Goal: Task Accomplishment & Management: Complete application form

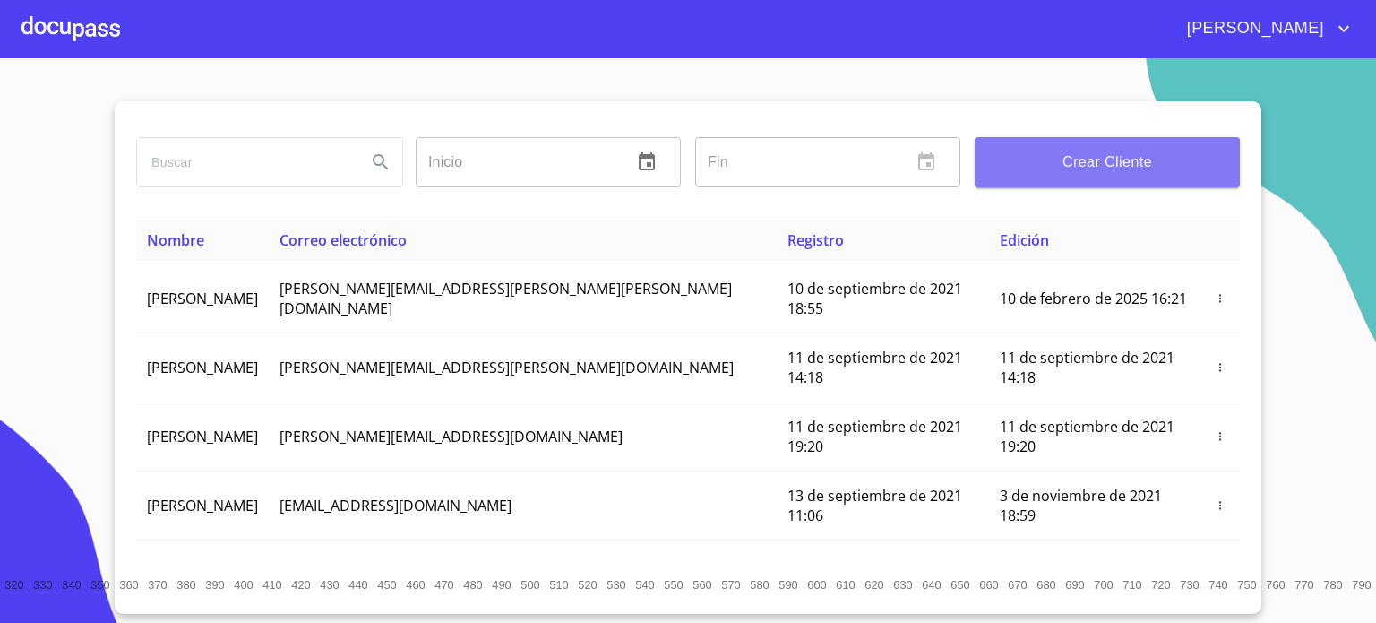
click at [1114, 160] on span "Crear Cliente" at bounding box center [1107, 162] width 237 height 25
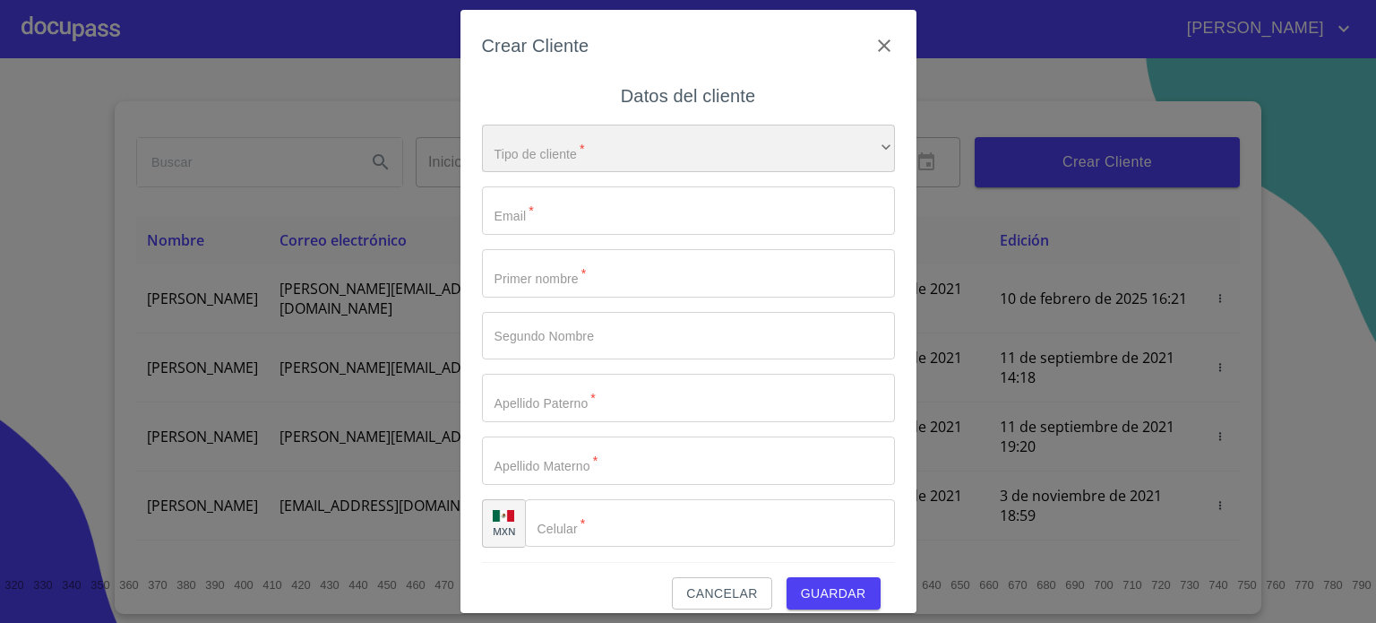
click at [671, 142] on div "​" at bounding box center [688, 149] width 413 height 48
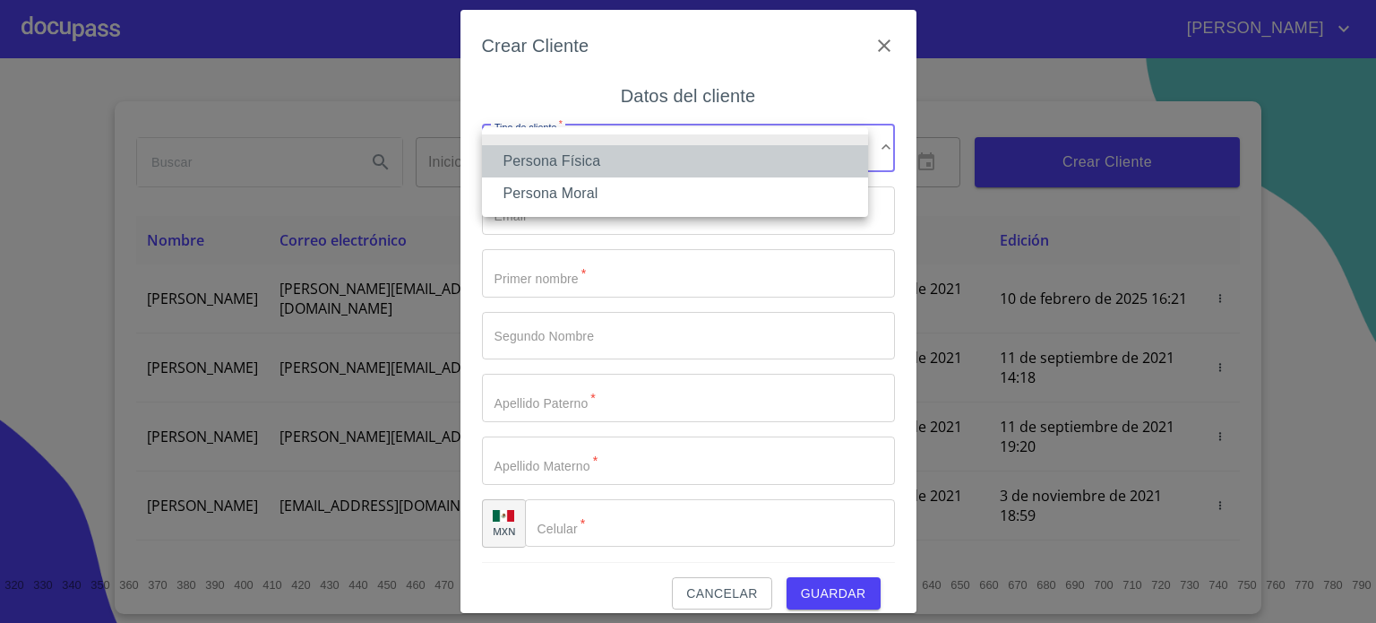
click at [641, 157] on li "Persona Física" at bounding box center [675, 161] width 386 height 32
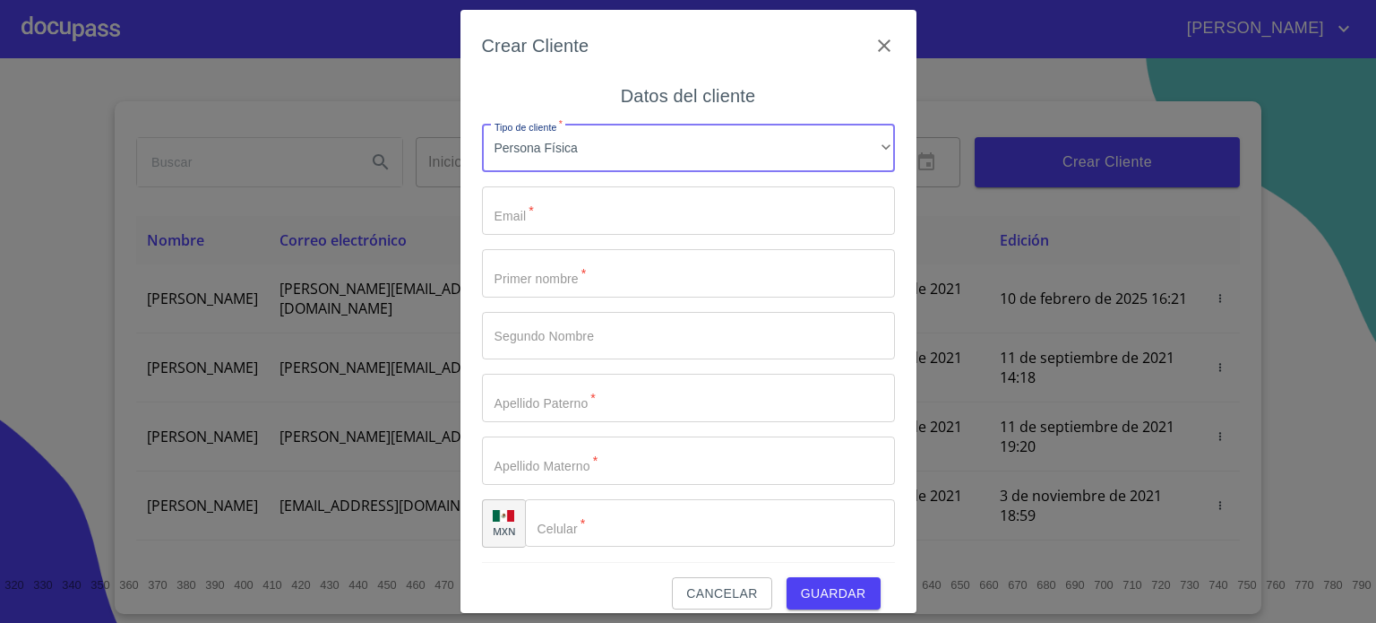
click at [561, 218] on input "Tipo de cliente   *" at bounding box center [688, 210] width 413 height 48
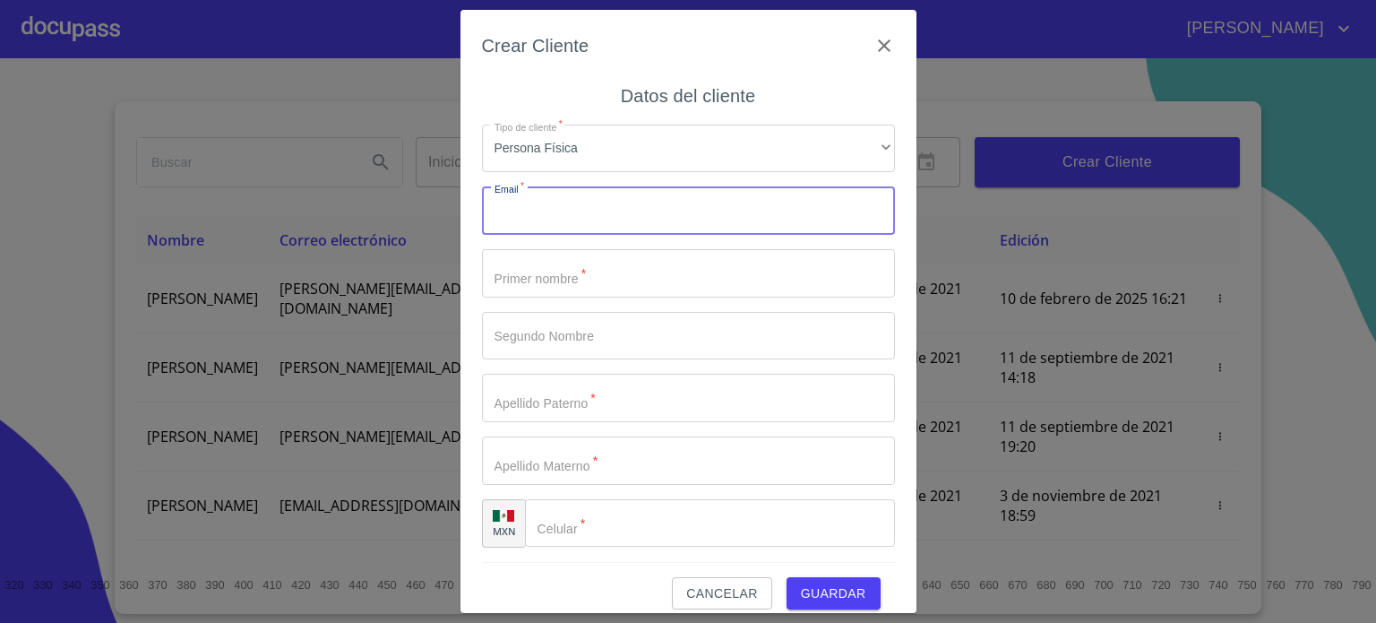
click at [532, 225] on input "Tipo de cliente   *" at bounding box center [688, 210] width 413 height 48
type input "[EMAIL_ADDRESS][DOMAIN_NAME]"
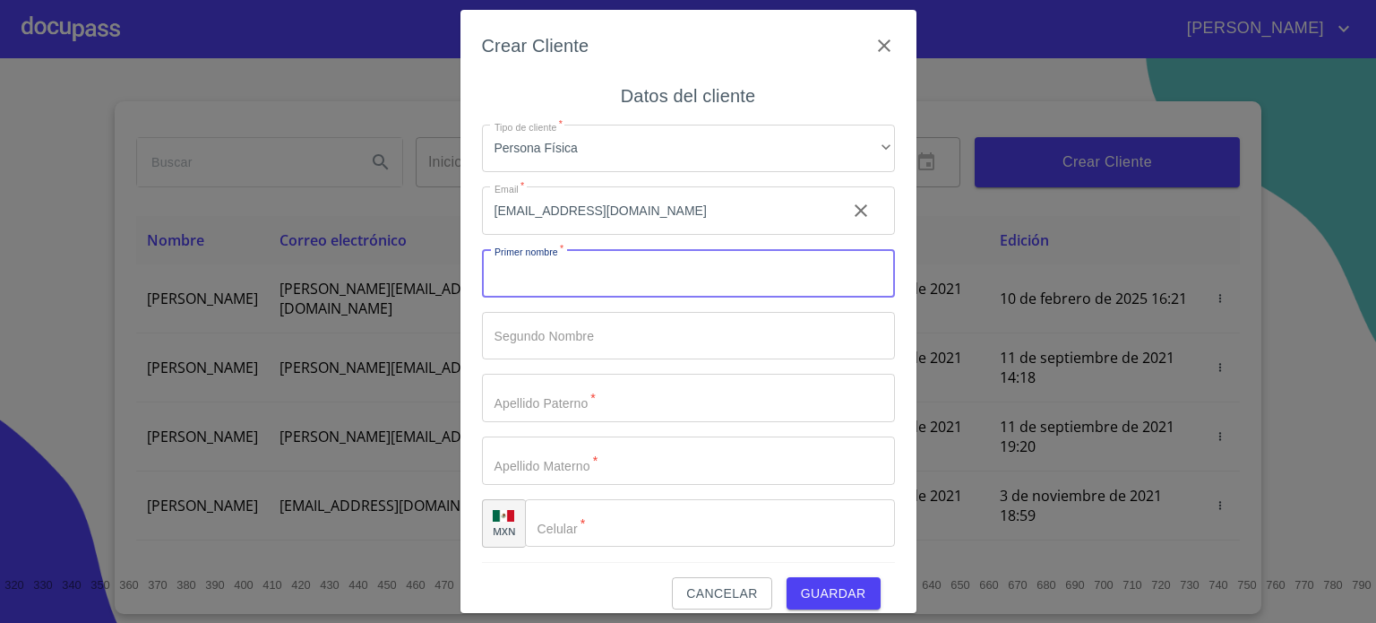
click at [554, 275] on input "Tipo de cliente   *" at bounding box center [688, 273] width 413 height 48
type input "MAGAÑA"
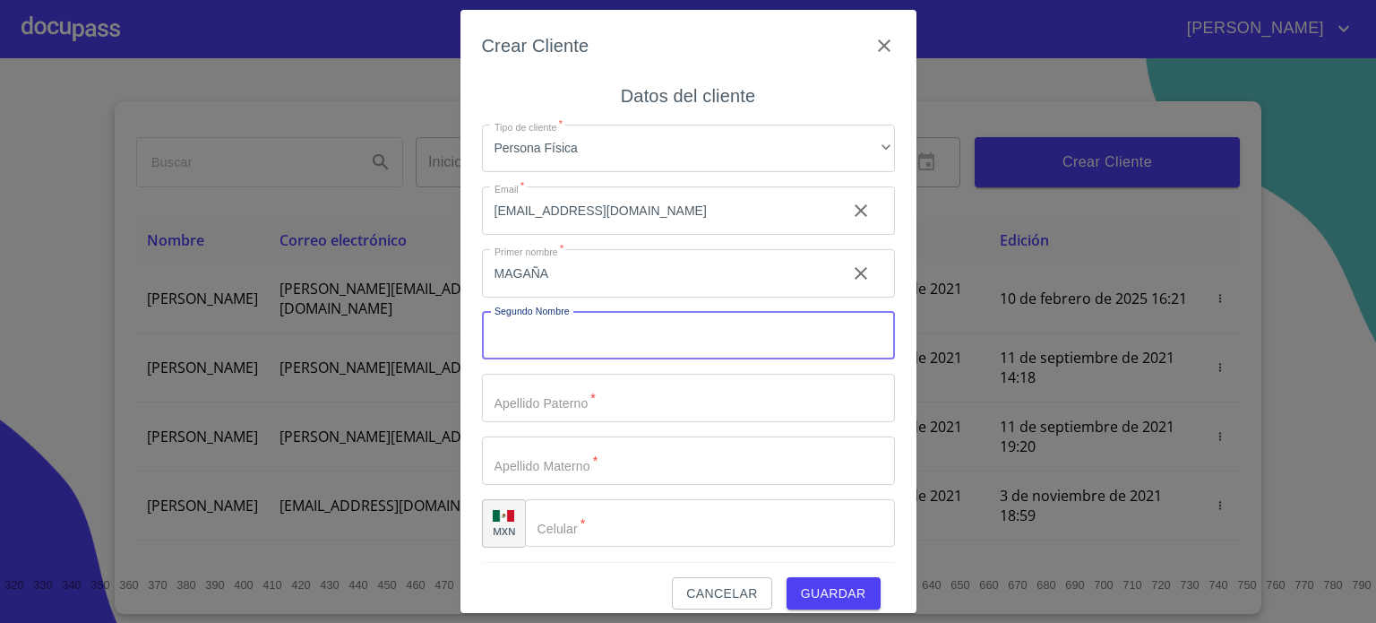
click at [542, 322] on input "Tipo de cliente   *" at bounding box center [688, 336] width 413 height 48
type input "MORALES"
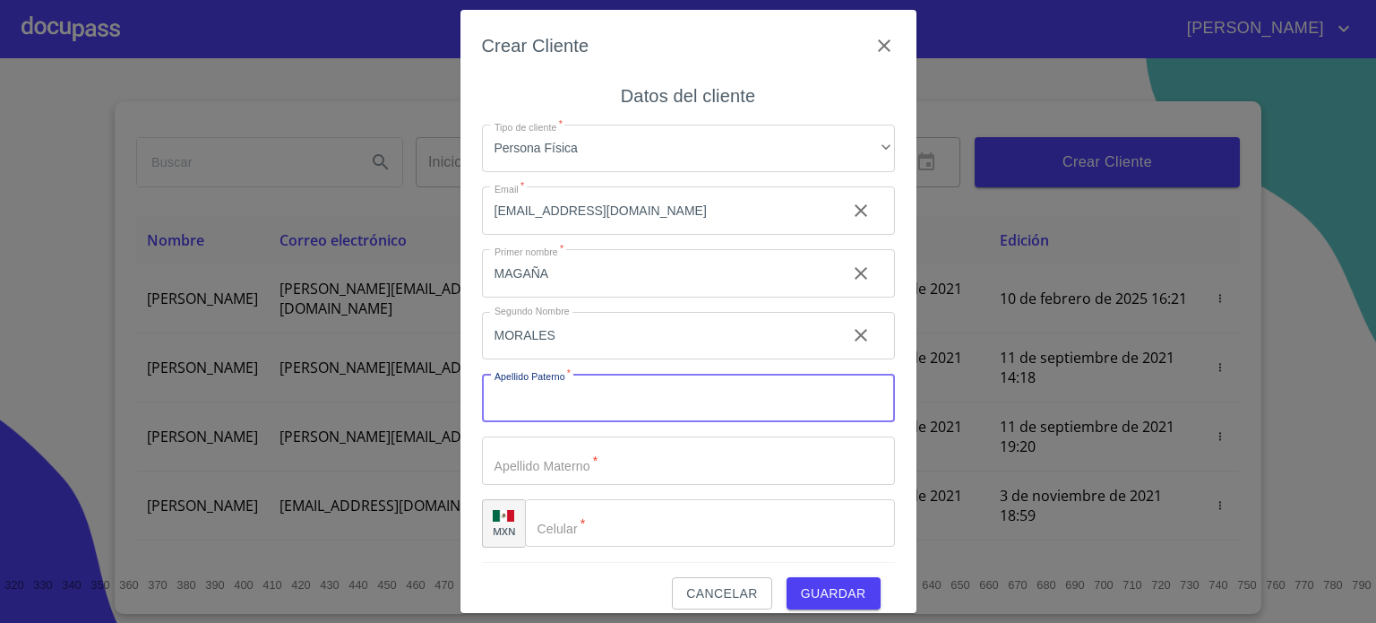
click at [570, 412] on input "Tipo de cliente   *" at bounding box center [688, 398] width 413 height 48
click at [644, 275] on input "MAGAÑA" at bounding box center [657, 273] width 350 height 48
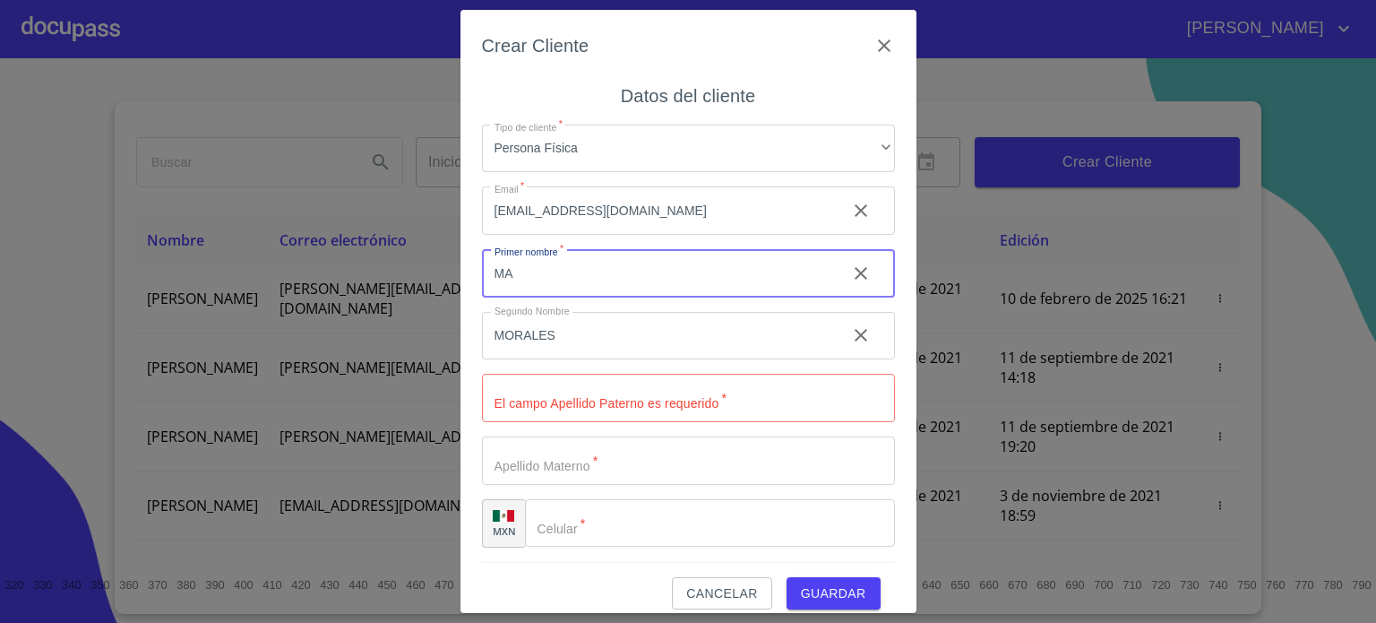
type input "M"
type input "[PERSON_NAME]"
click at [604, 335] on input "MORALES" at bounding box center [657, 336] width 350 height 48
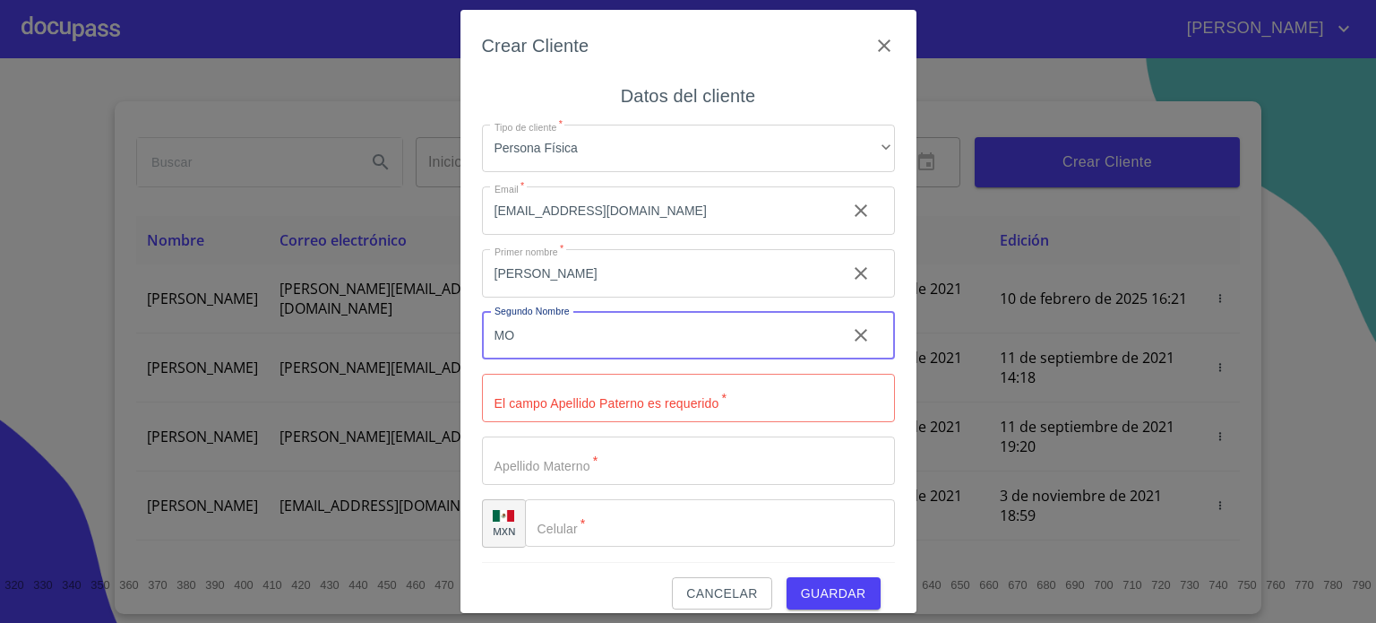
type input "M"
type input "MANUEL"
click at [686, 398] on input "Tipo de cliente   *" at bounding box center [688, 398] width 413 height 48
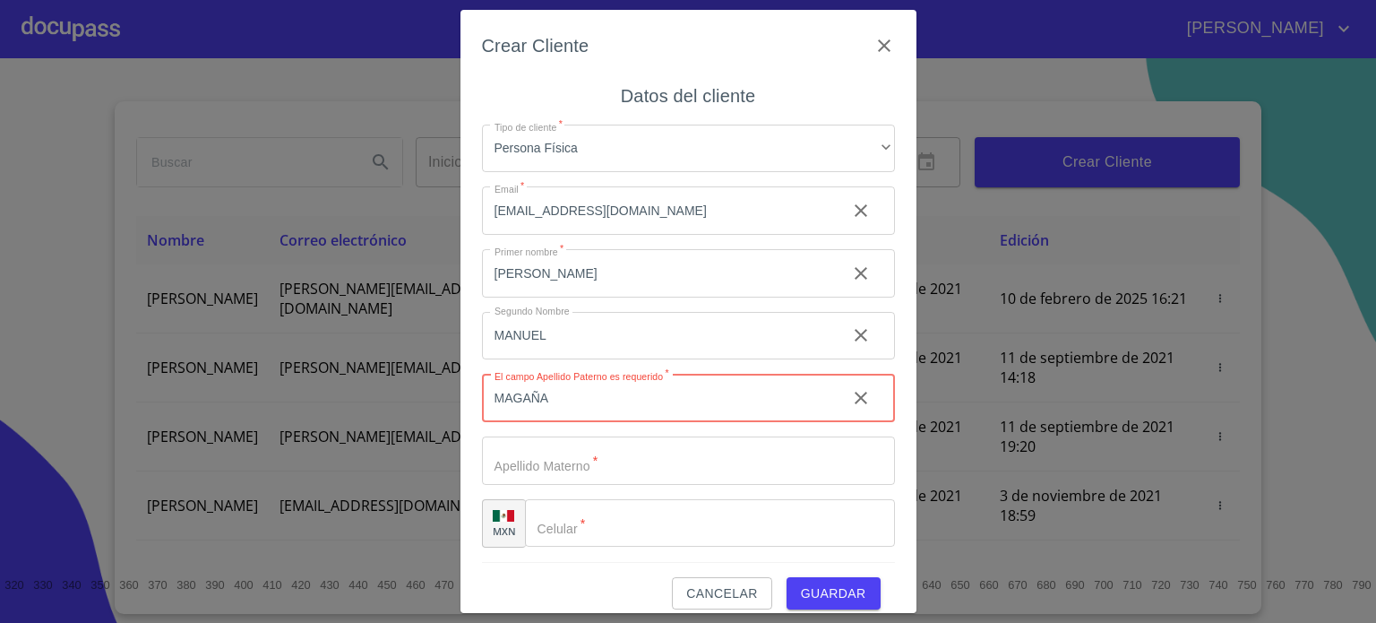
type input "MAGAÑA"
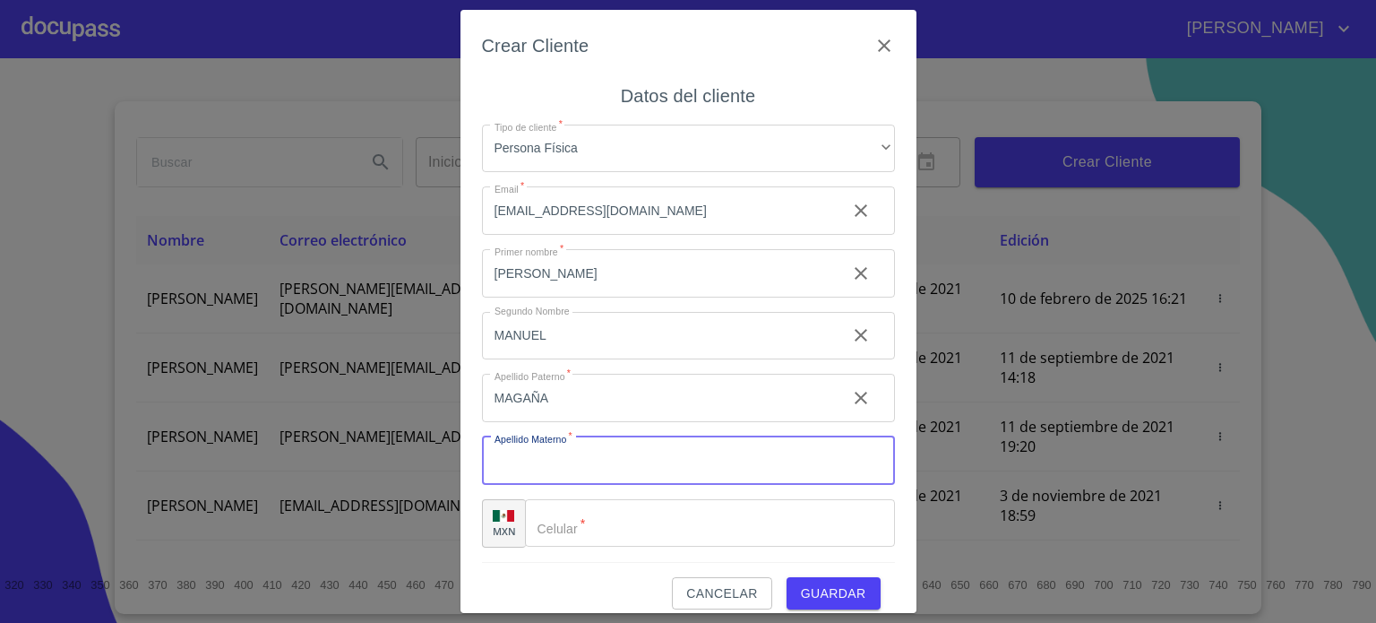
click at [611, 463] on input "Tipo de cliente   *" at bounding box center [688, 460] width 413 height 48
type input "MORALES"
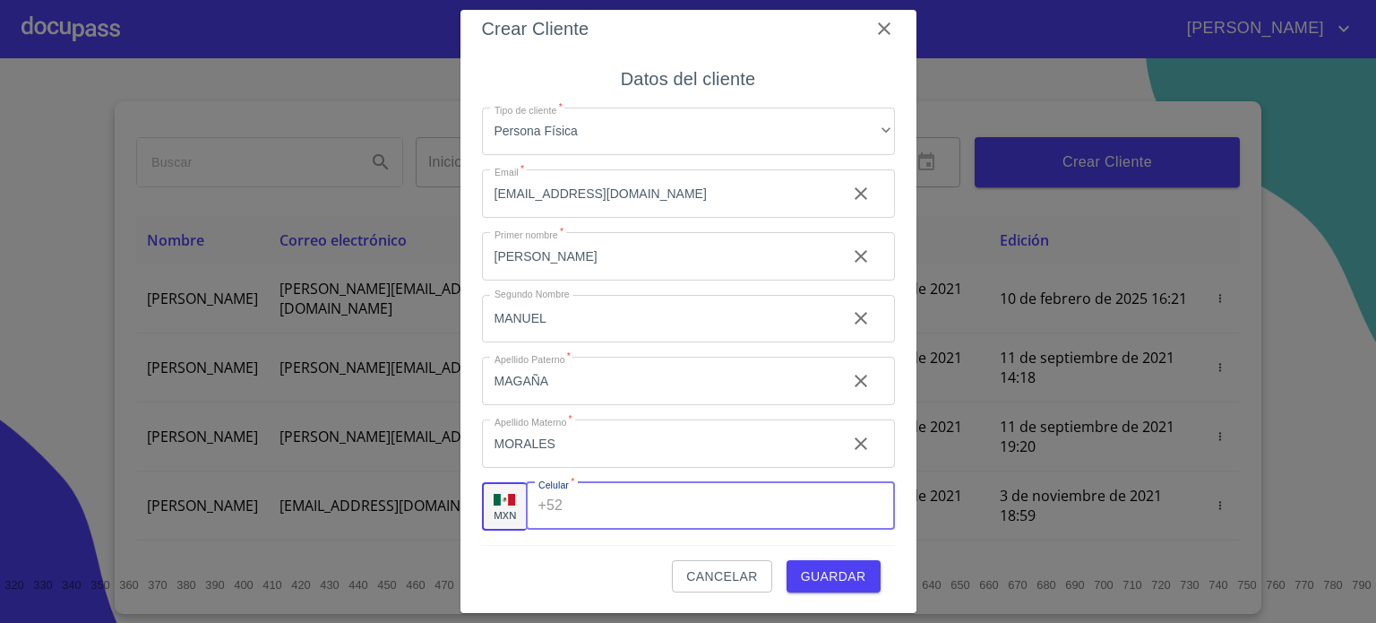
click at [646, 515] on input "Tipo de cliente   *" at bounding box center [732, 506] width 324 height 48
type input "[PHONE_NUMBER]"
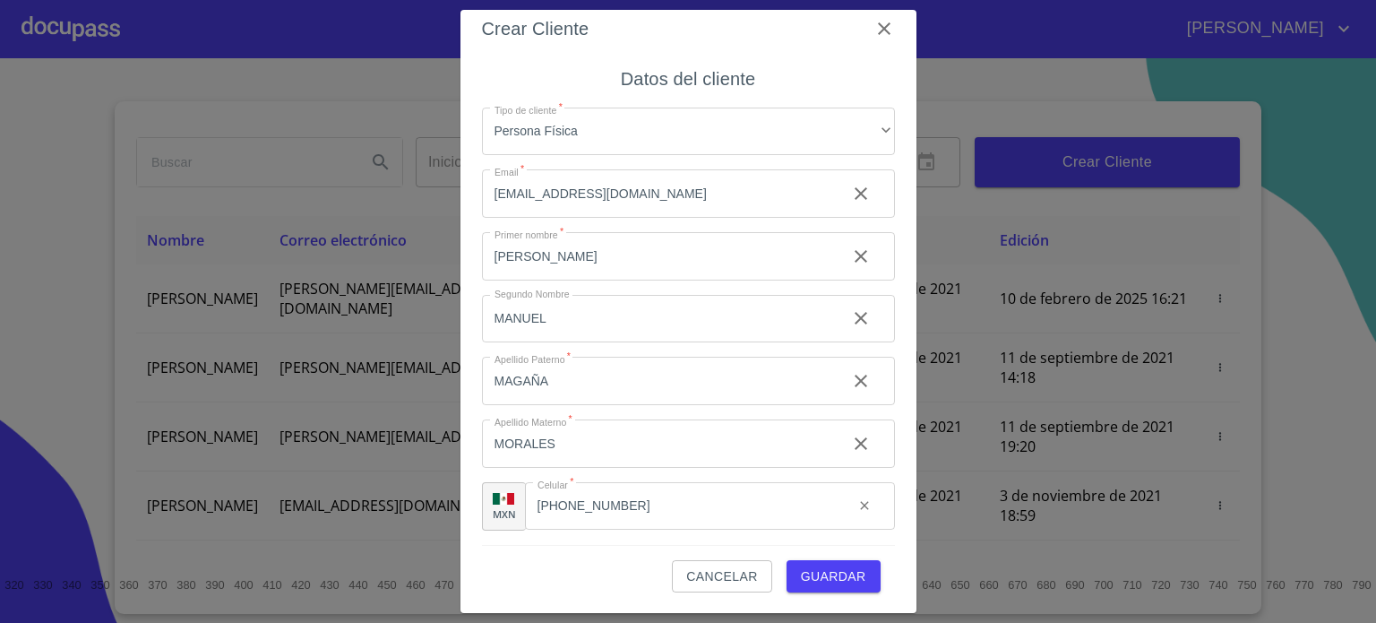
drag, startPoint x: 917, startPoint y: 549, endPoint x: 914, endPoint y: 581, distance: 31.6
click at [914, 581] on div "Crear Cliente Datos del cliente Tipo de cliente   * Persona Física ​ Email   * …" at bounding box center [688, 311] width 1376 height 623
click at [821, 580] on span "Guardar" at bounding box center [833, 576] width 65 height 22
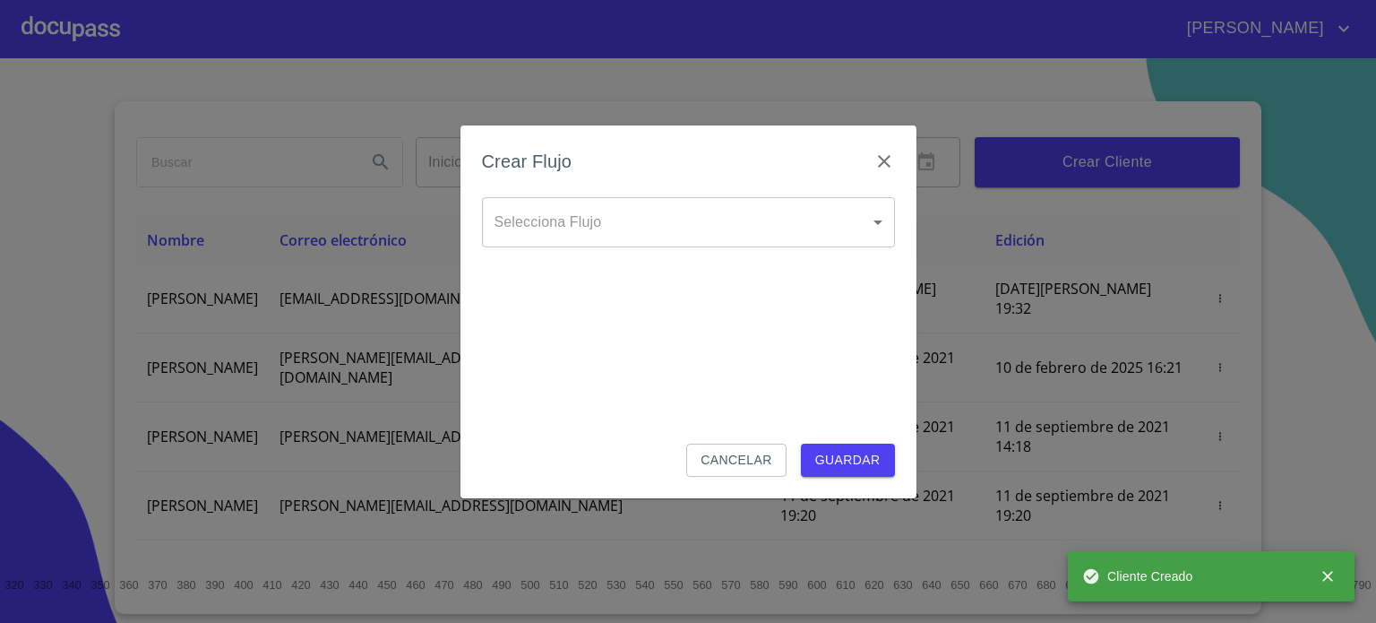
click at [581, 224] on body "[PERSON_NAME] ​ Fin ​ Crear Cliente Nombre Correo electrónico Registro Edición …" at bounding box center [688, 311] width 1376 height 623
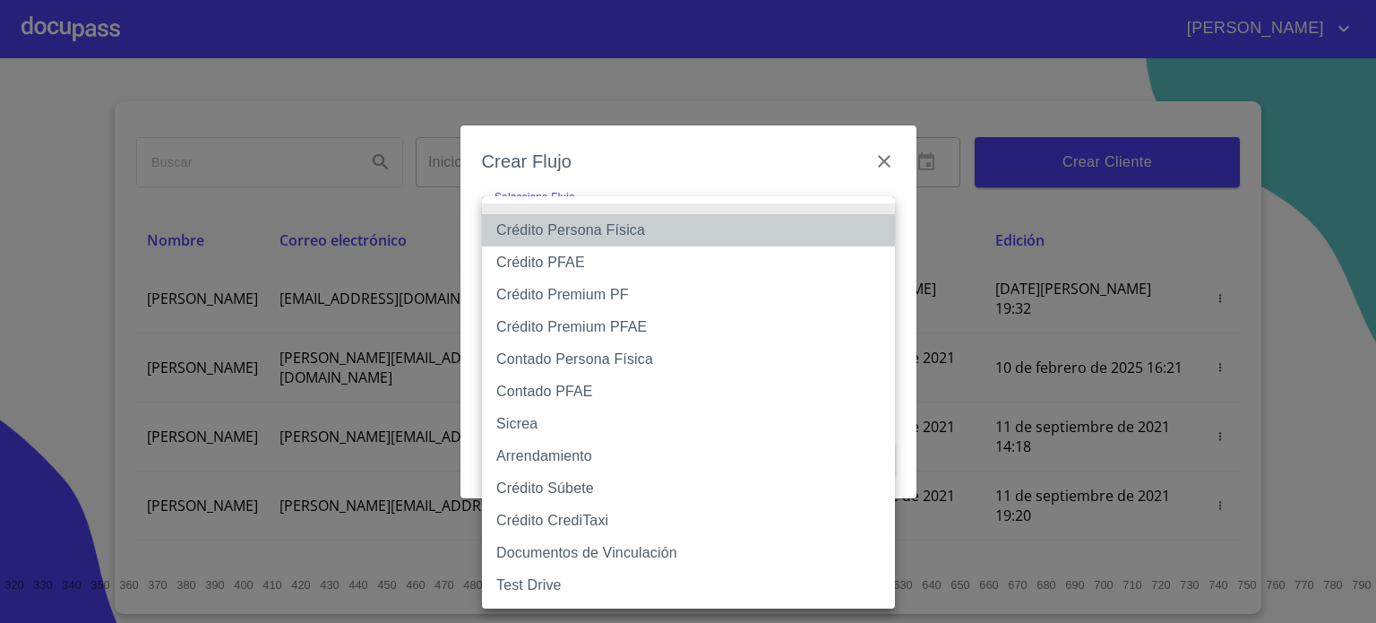
click at [576, 228] on li "Crédito Persona Física" at bounding box center [688, 230] width 413 height 32
type input "6009fb3c7d1714eb8809aa97"
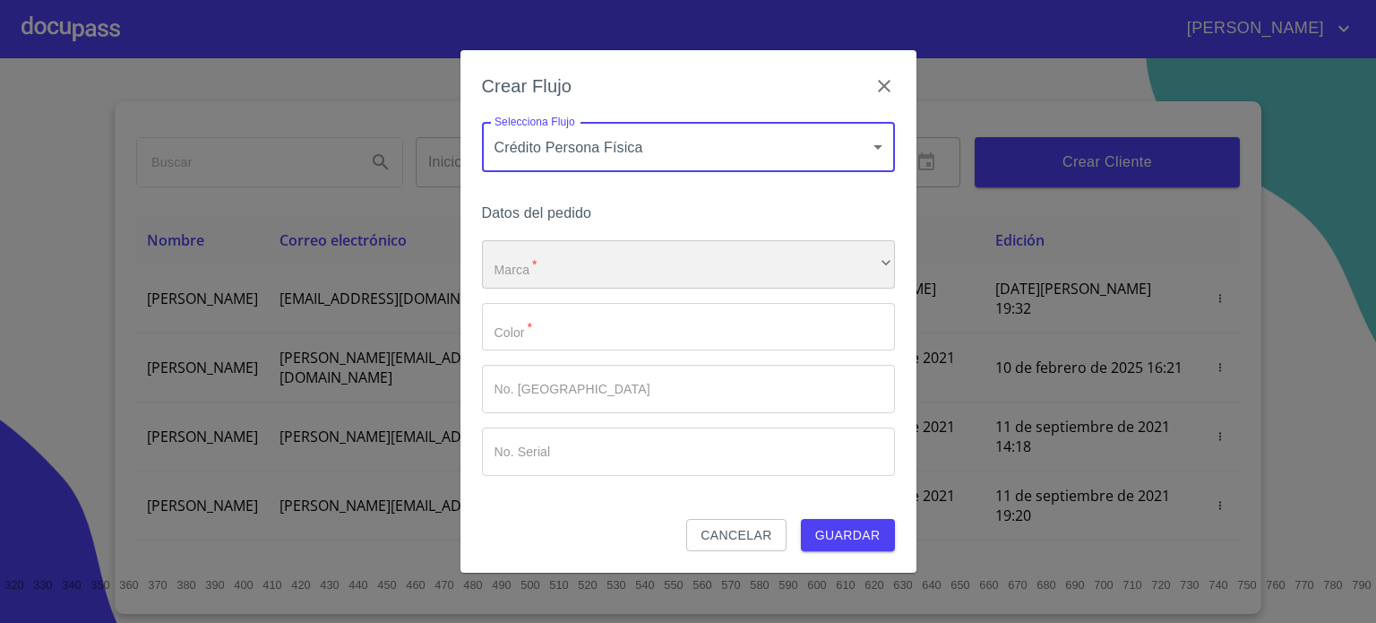
click at [558, 273] on div "​" at bounding box center [688, 264] width 413 height 48
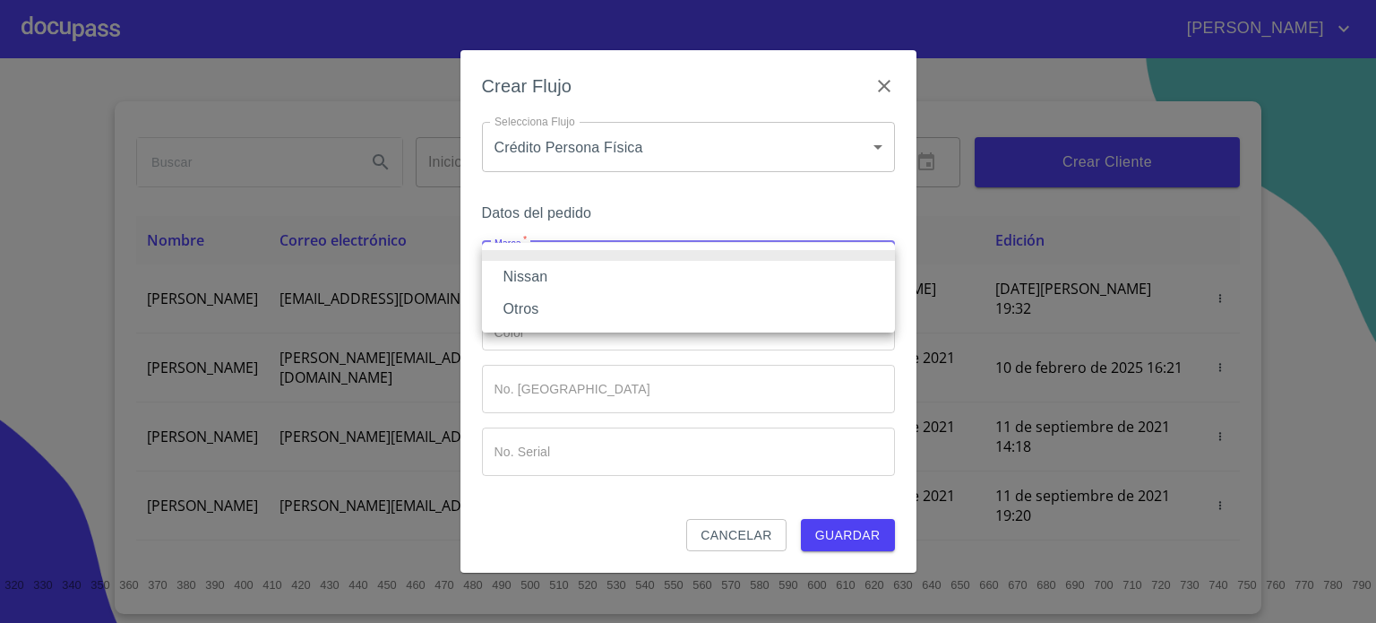
click at [575, 283] on li "Nissan" at bounding box center [688, 277] width 413 height 32
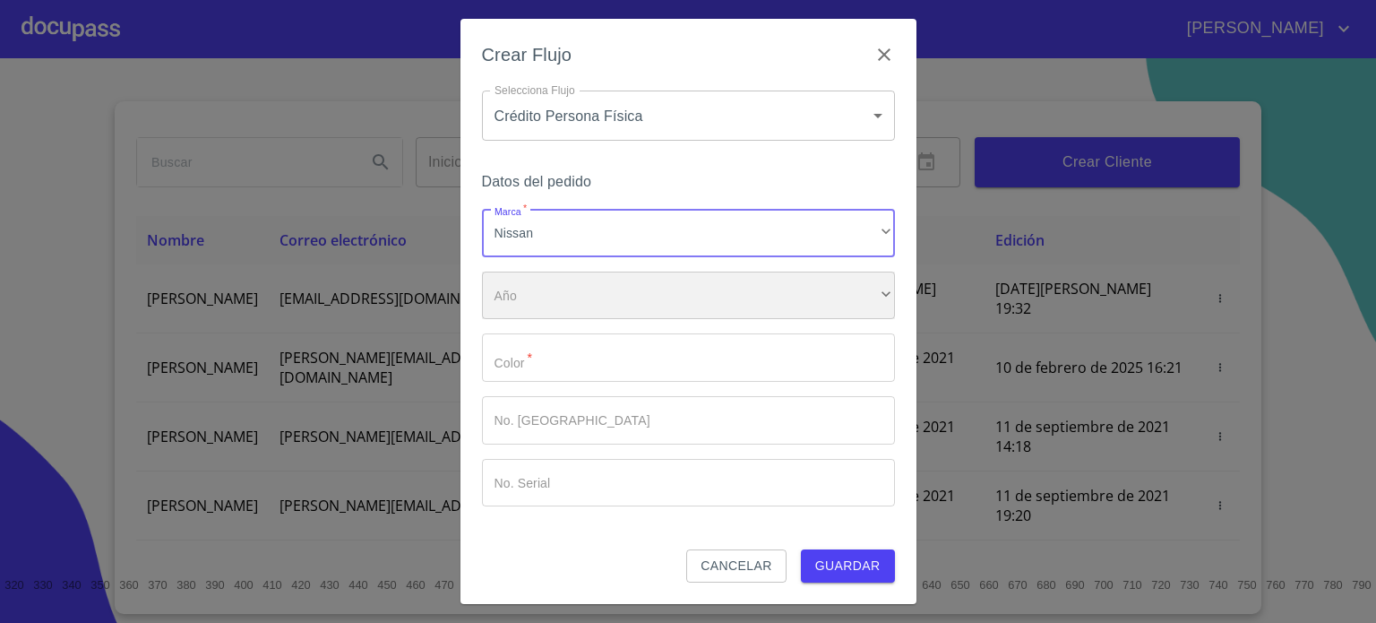
click at [568, 297] on div "​" at bounding box center [688, 295] width 413 height 48
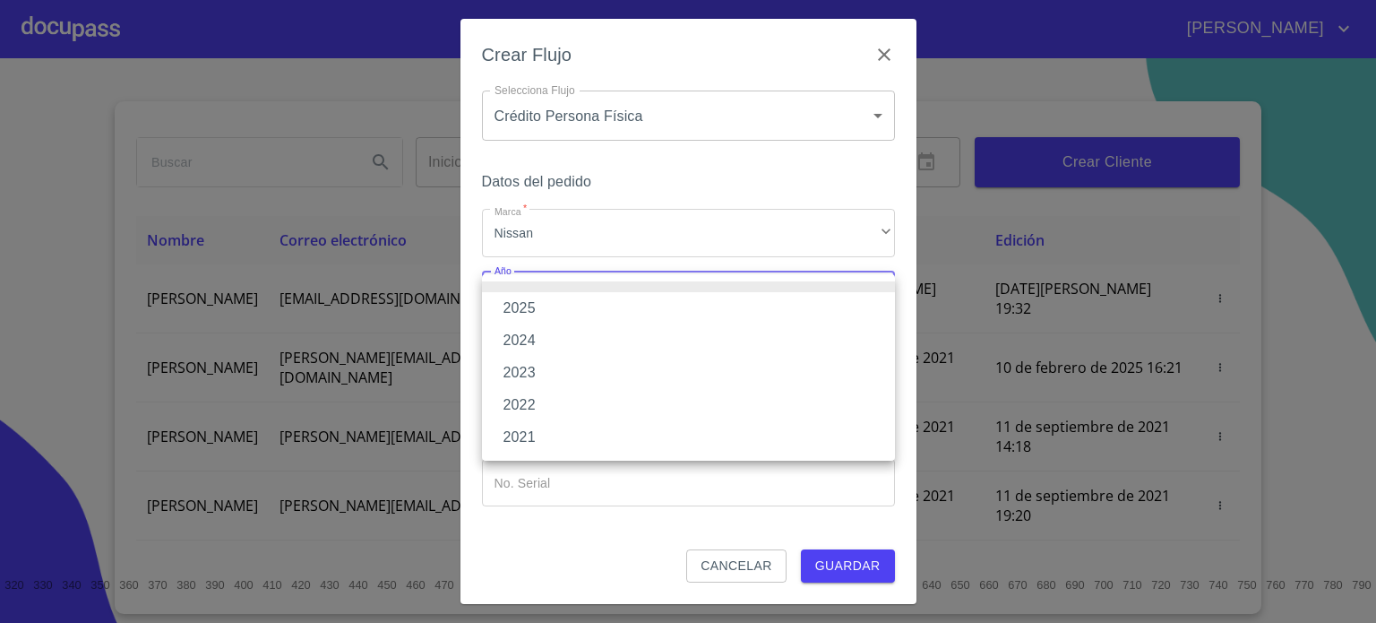
click at [559, 305] on li "2025" at bounding box center [688, 308] width 413 height 32
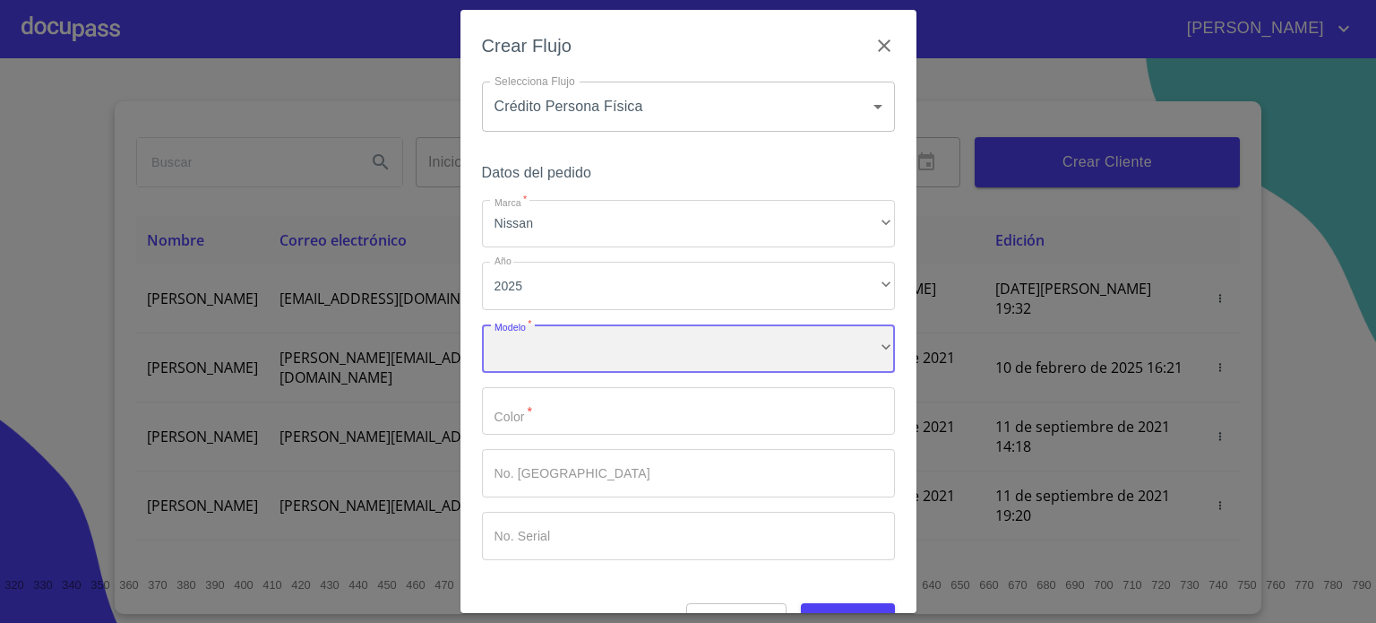
click at [573, 350] on div "​" at bounding box center [688, 348] width 413 height 48
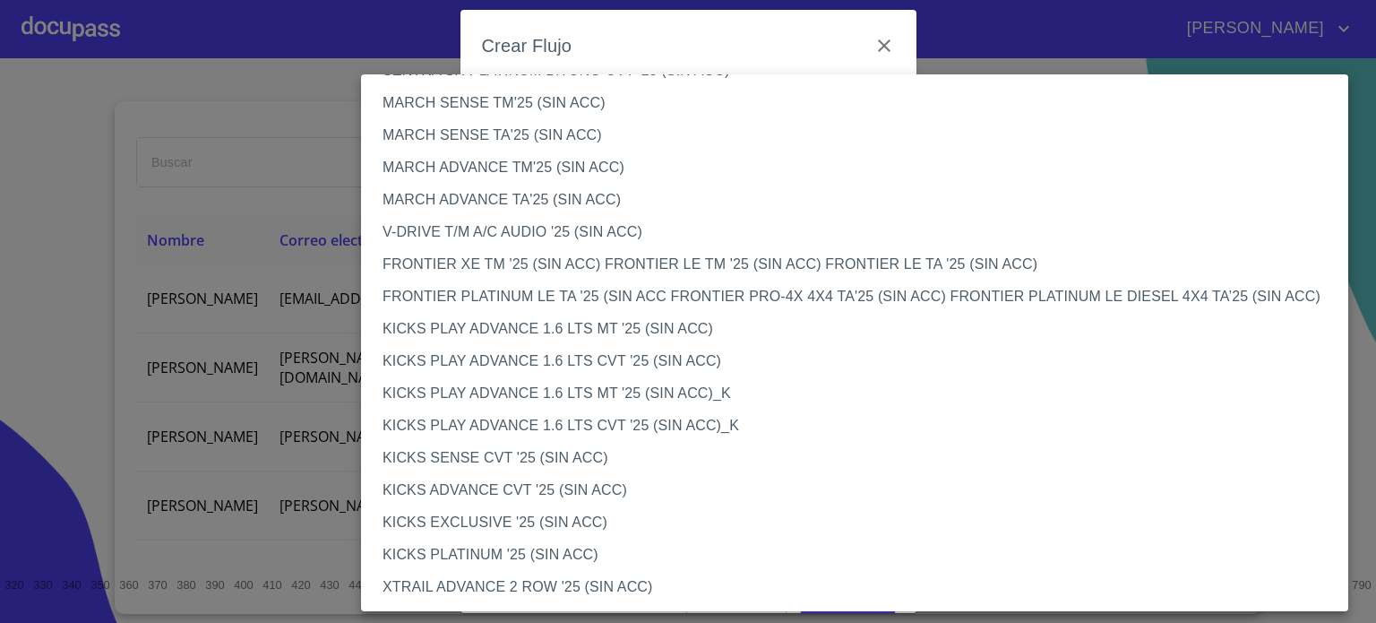
scroll to position [1355, 0]
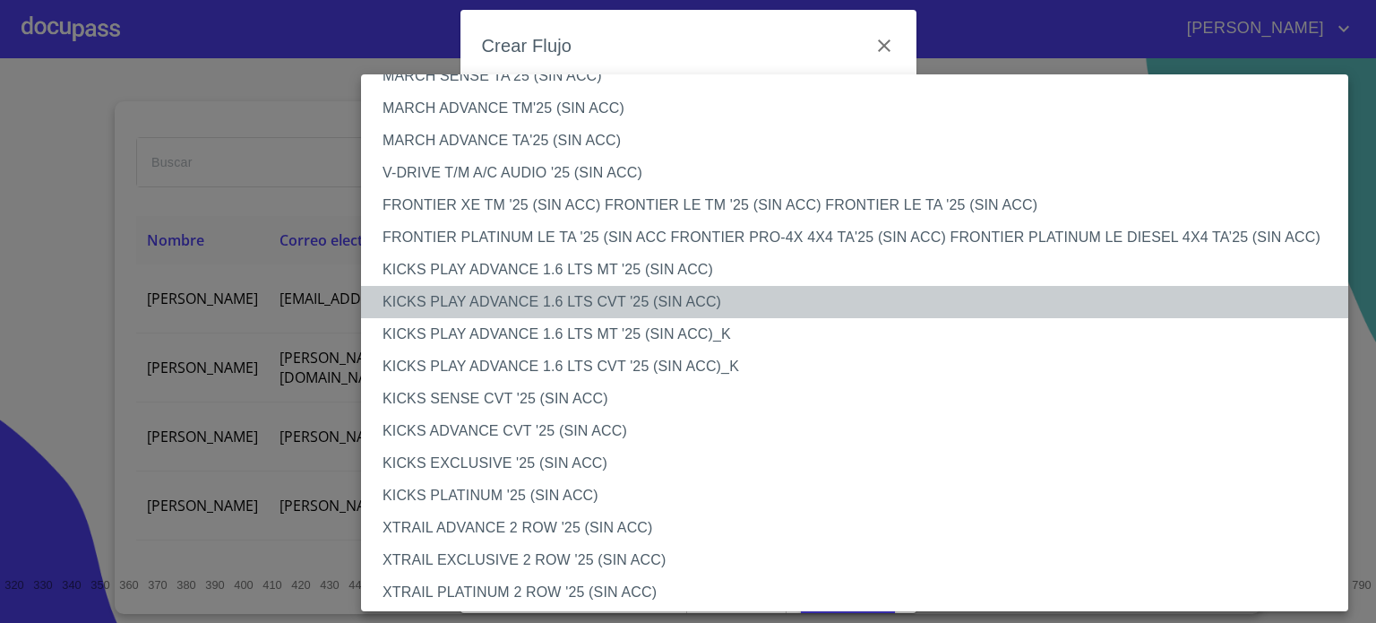
click at [522, 304] on li "KICKS PLAY ADVANCE 1.6 LTS CVT '25 (SIN ACC)" at bounding box center [861, 302] width 1001 height 32
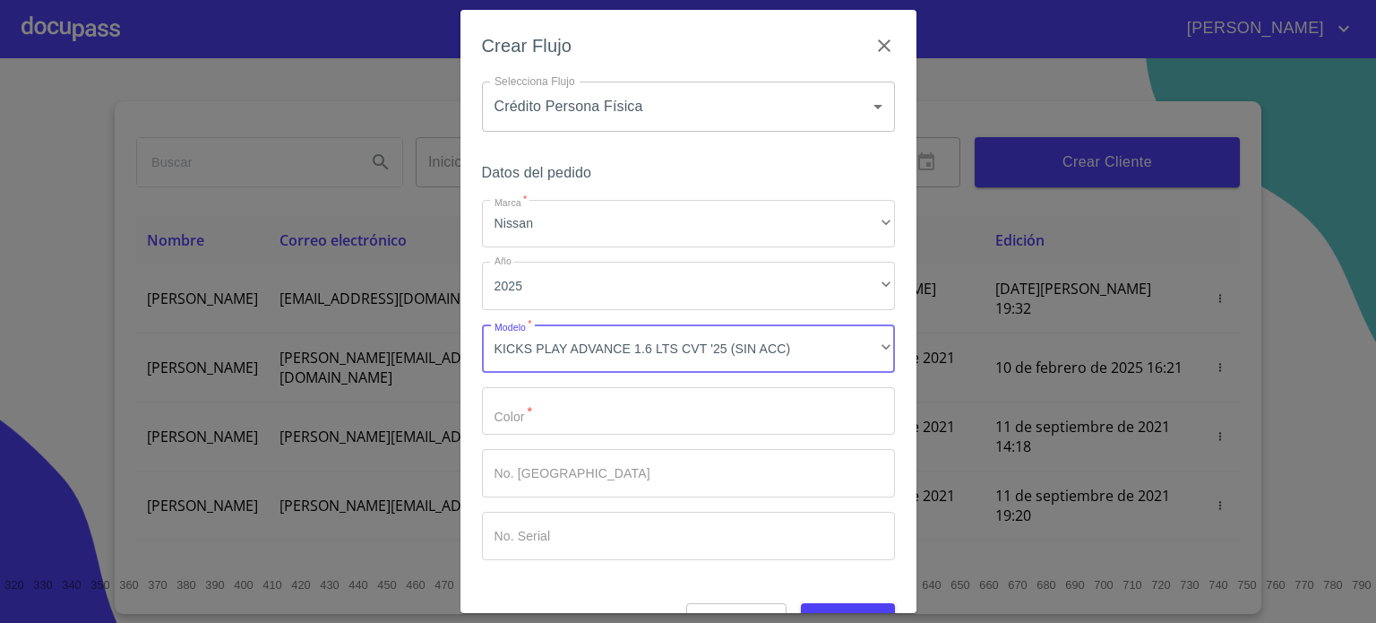
click at [540, 419] on input "Marca   *" at bounding box center [688, 411] width 413 height 48
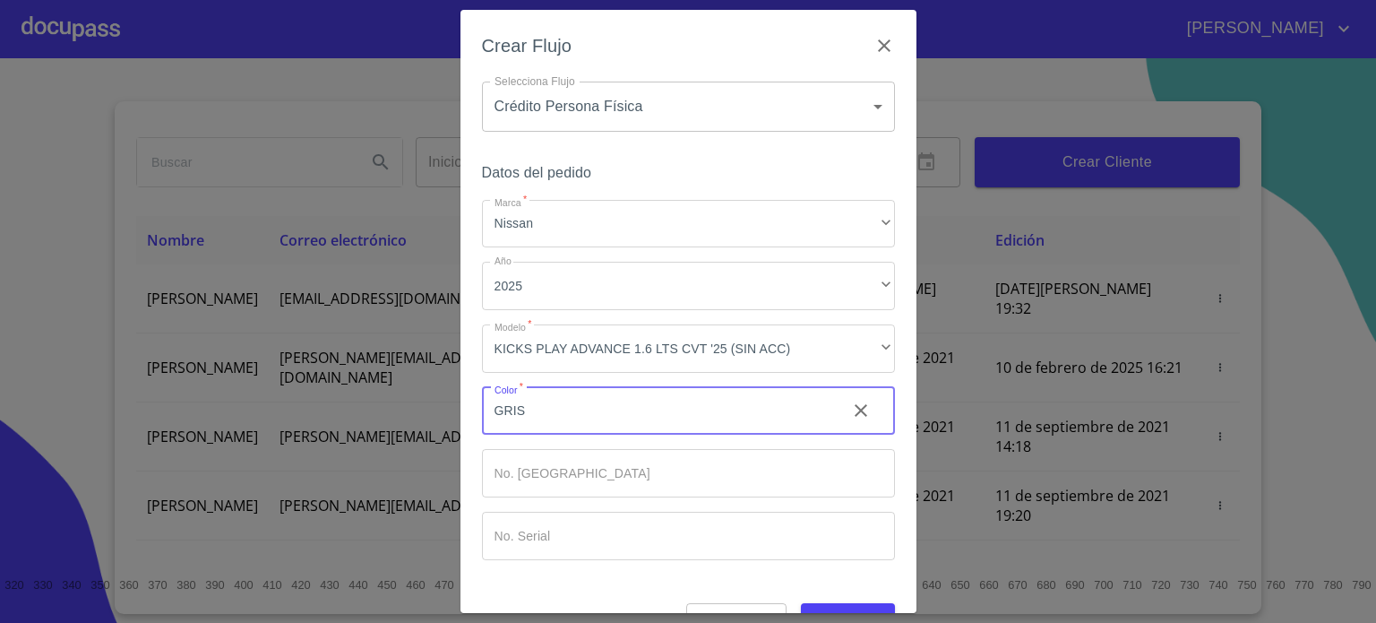
type input "GRIS"
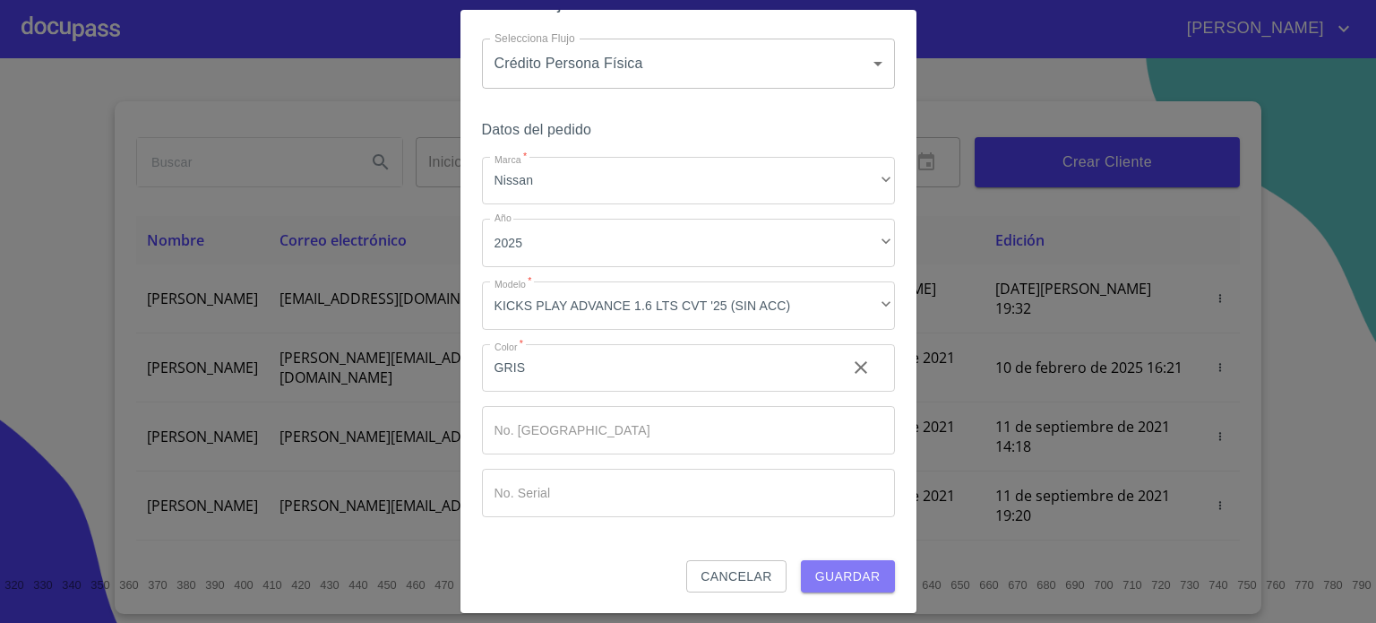
click at [850, 569] on span "Guardar" at bounding box center [847, 576] width 65 height 22
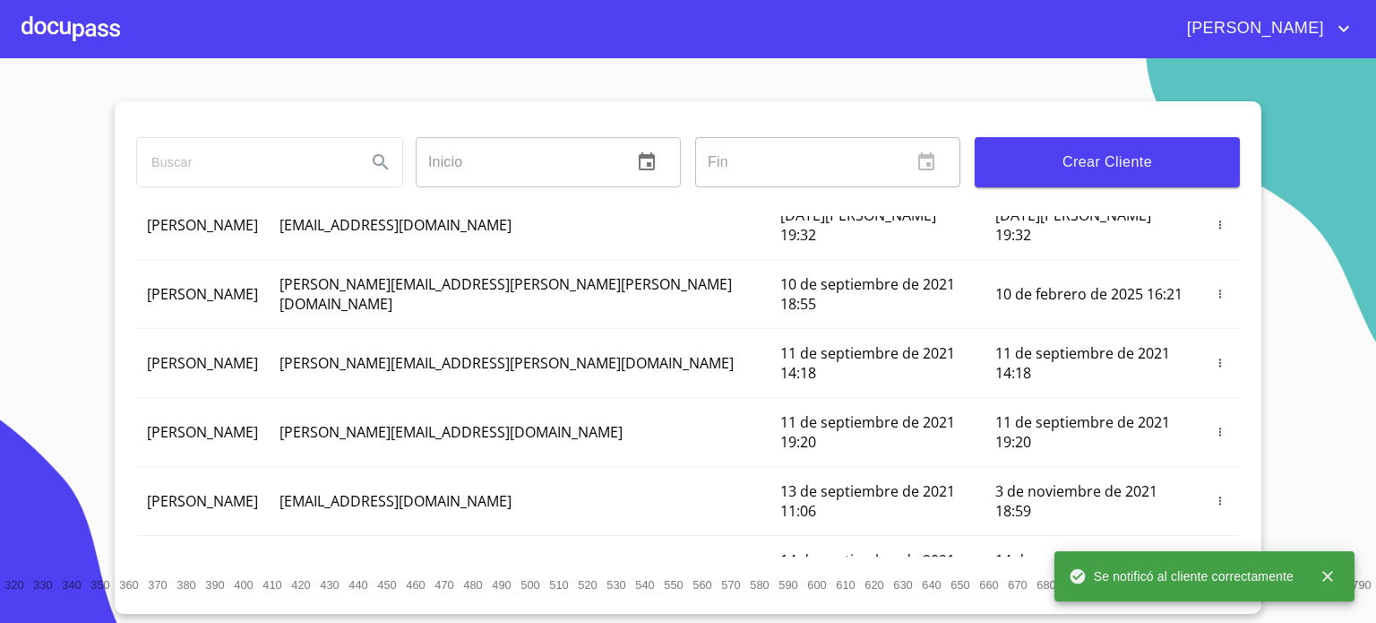
scroll to position [0, 0]
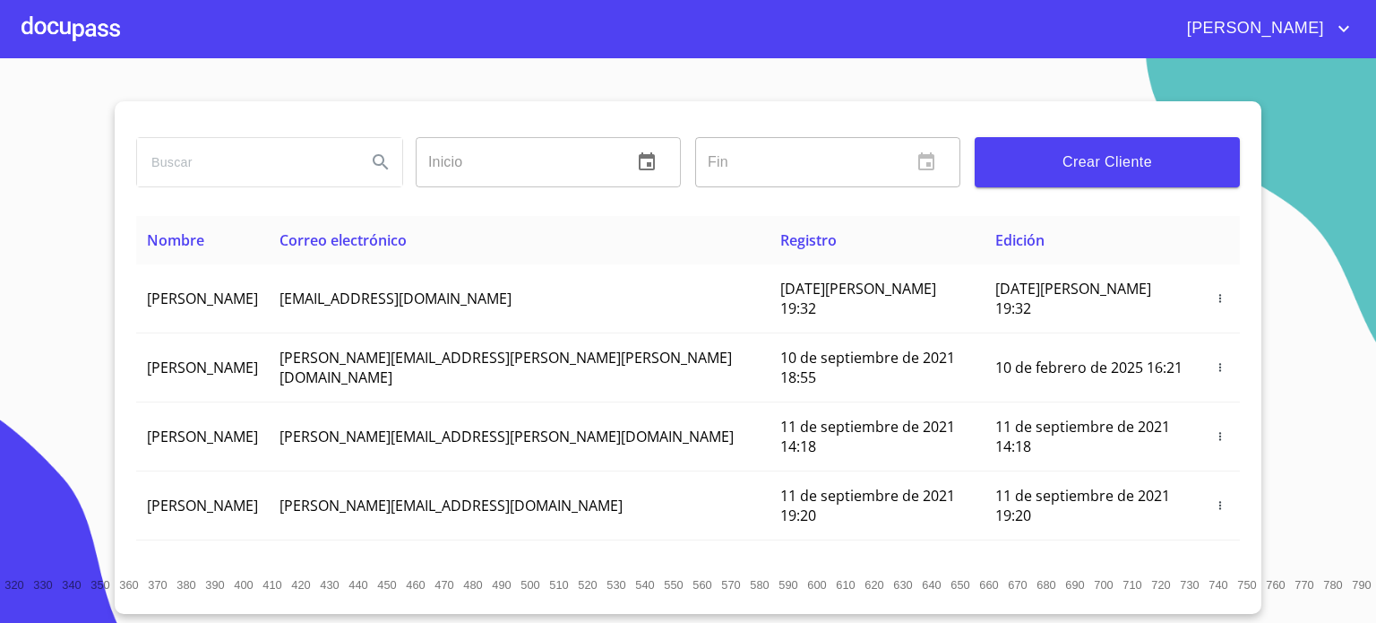
click at [100, 22] on div at bounding box center [71, 28] width 99 height 57
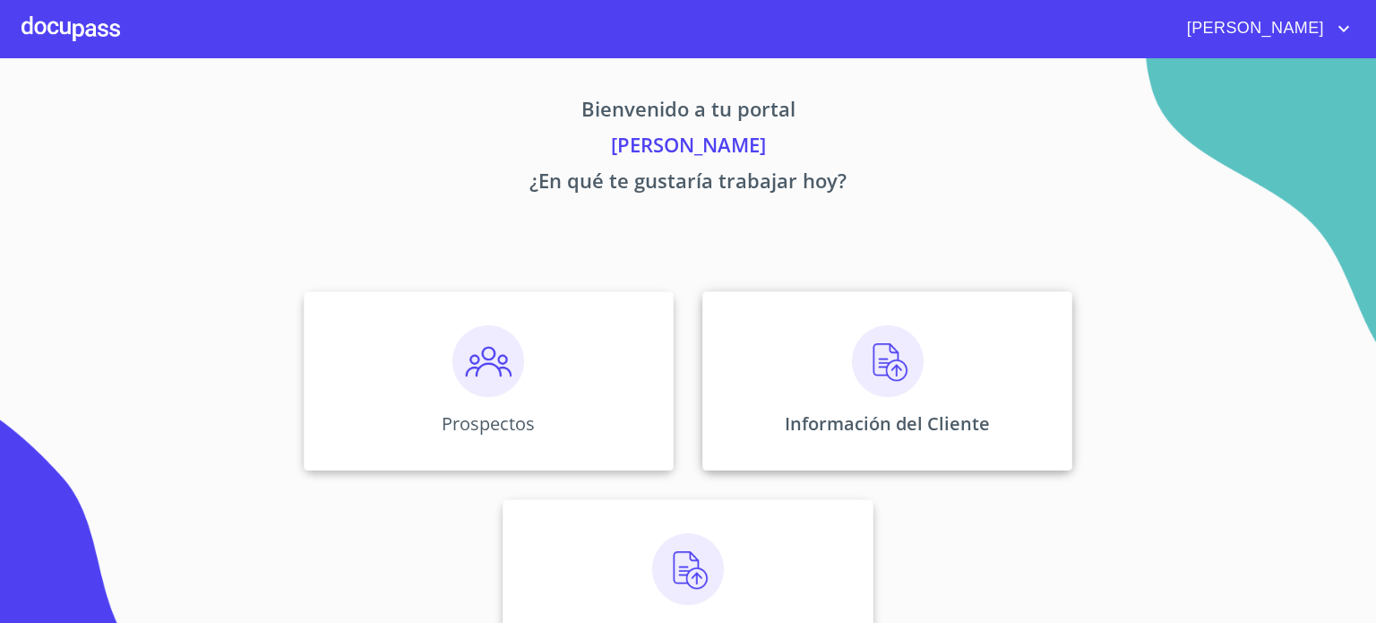
click at [885, 386] on img at bounding box center [888, 361] width 72 height 72
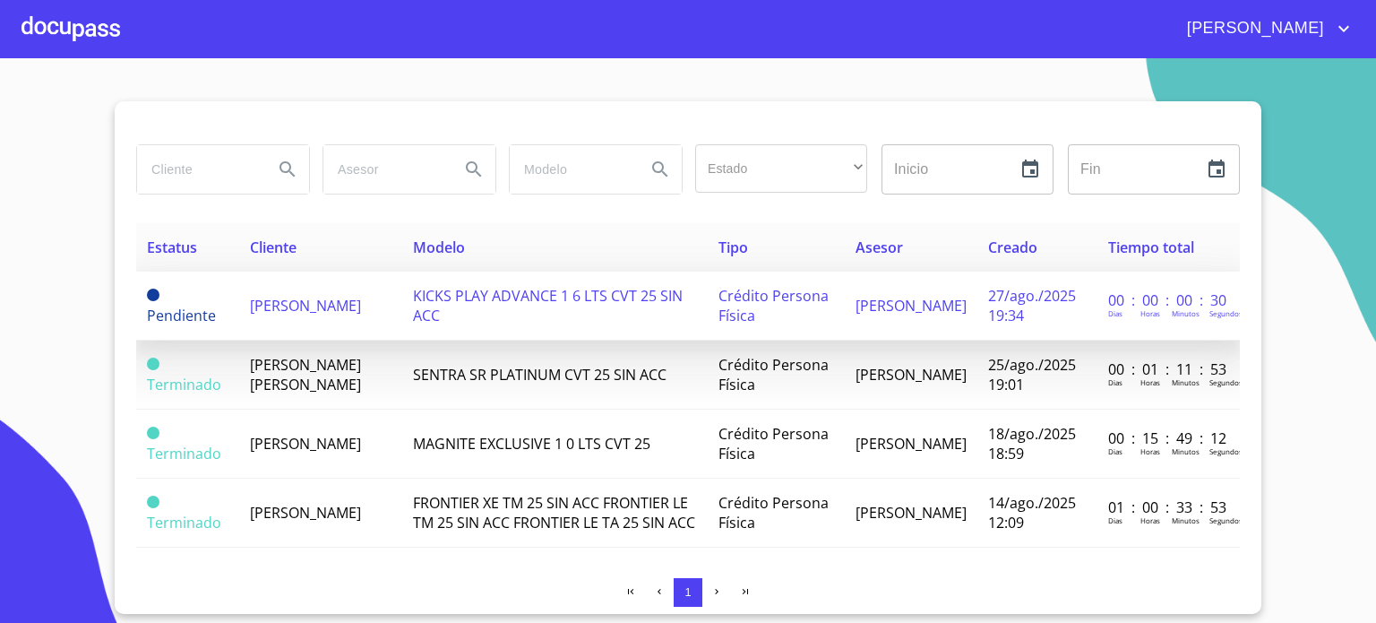
click at [282, 315] on span "[PERSON_NAME]" at bounding box center [305, 306] width 111 height 20
